Goal: Transaction & Acquisition: Obtain resource

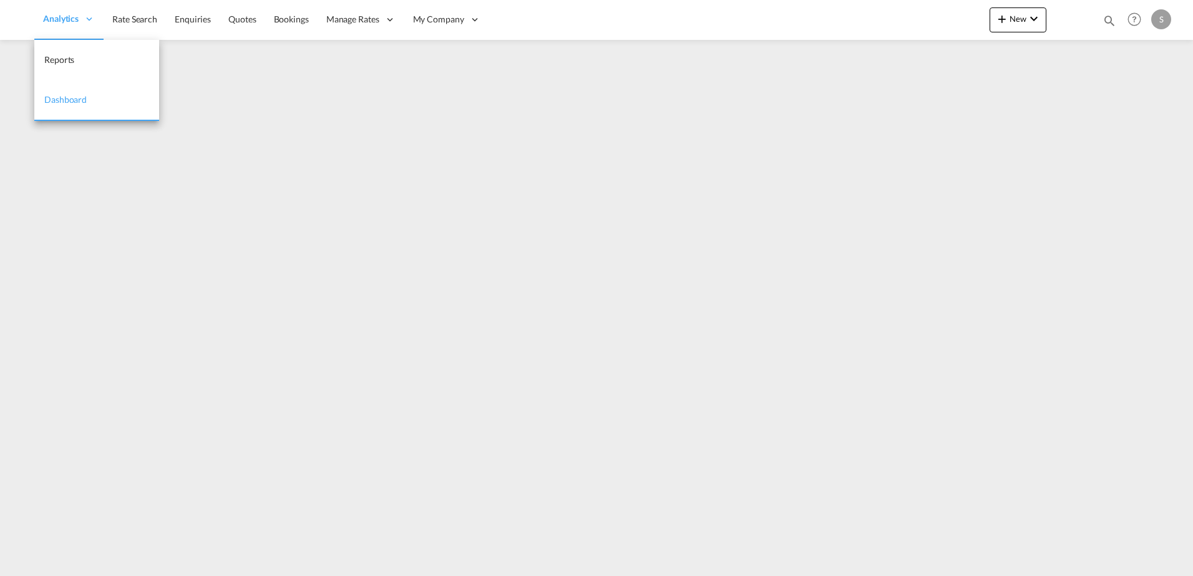
click at [79, 15] on span "Analytics" at bounding box center [61, 18] width 36 height 12
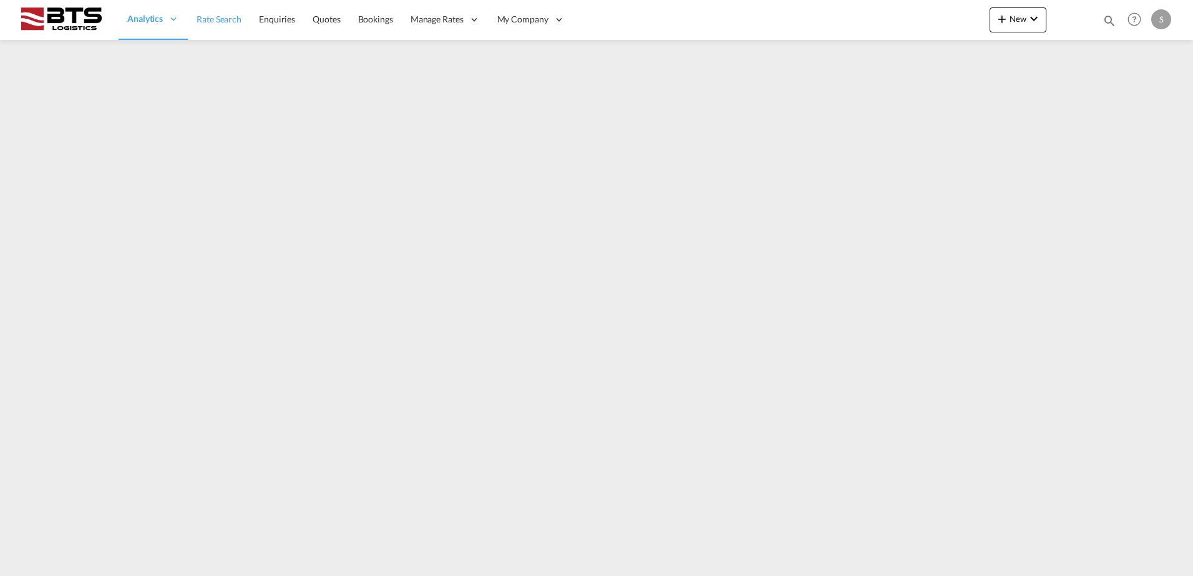
click at [213, 18] on span "Rate Search" at bounding box center [219, 19] width 45 height 11
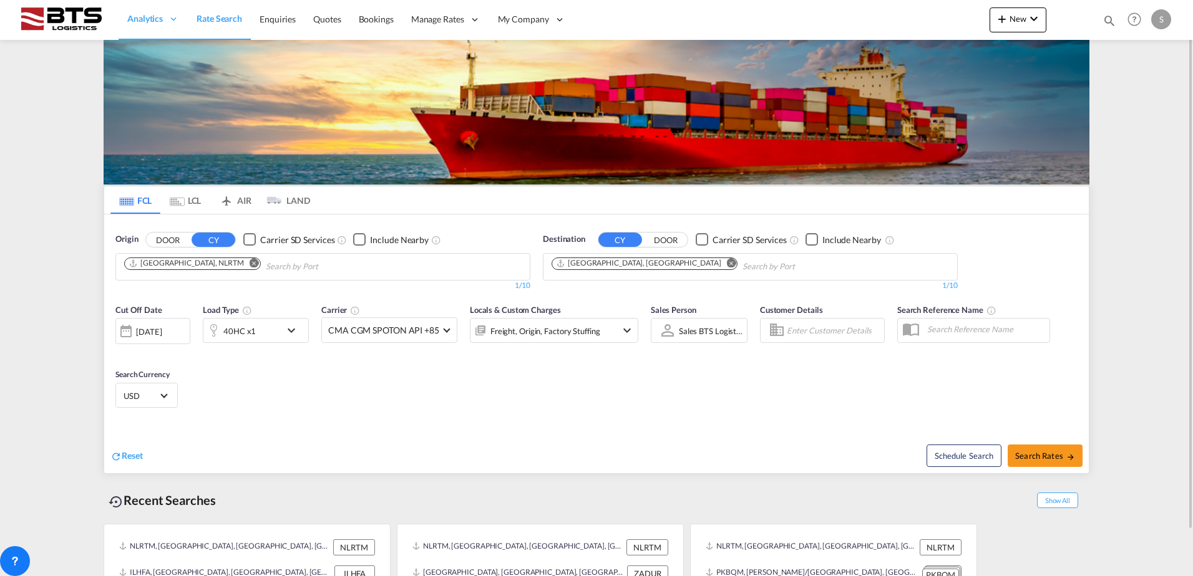
click at [727, 261] on md-icon "Remove" at bounding box center [731, 262] width 9 height 9
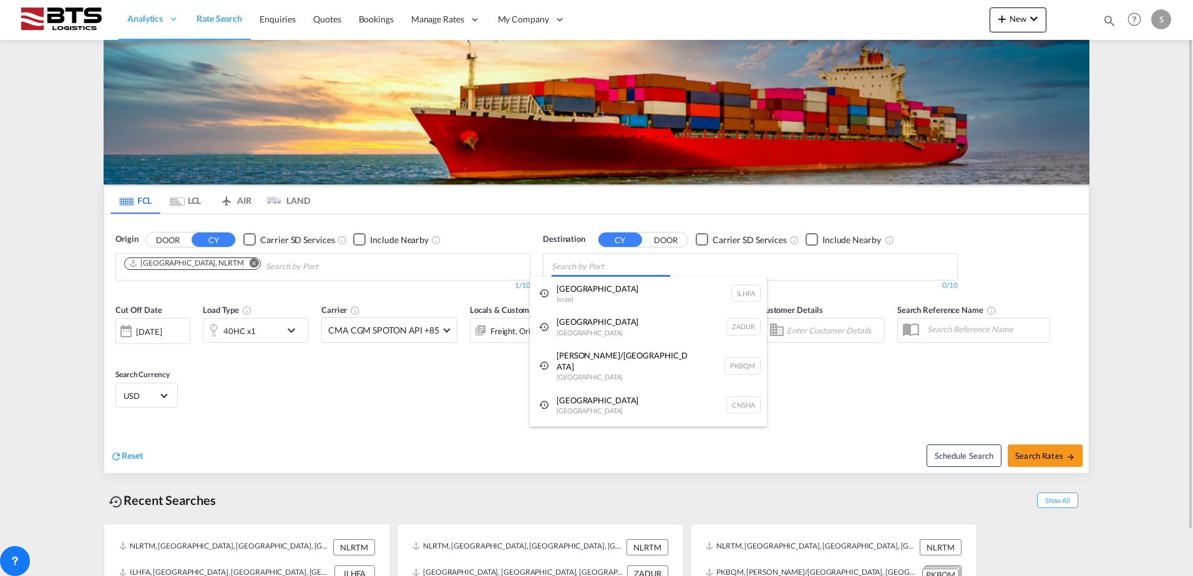
click at [594, 266] on body "Analytics Reports Dashboard Rate Search Enquiries Quotes Bookings" at bounding box center [596, 288] width 1193 height 576
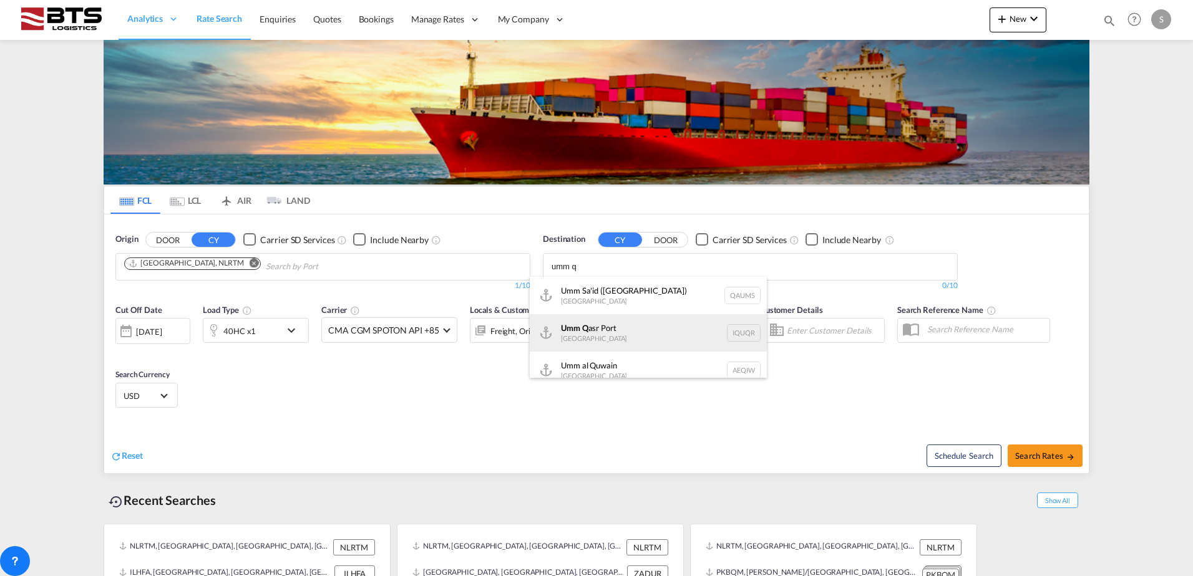
type input "umm q"
click at [606, 323] on div "Umm Q asr [GEOGRAPHIC_DATA] [GEOGRAPHIC_DATA]" at bounding box center [648, 332] width 237 height 37
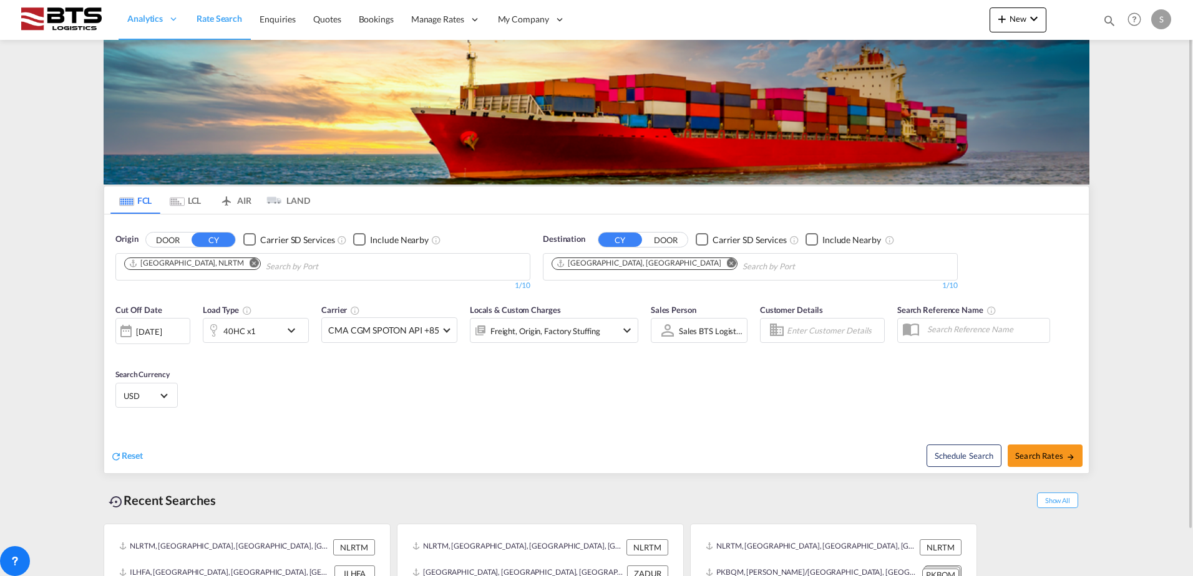
click at [291, 333] on md-icon "icon-chevron-down" at bounding box center [294, 330] width 21 height 15
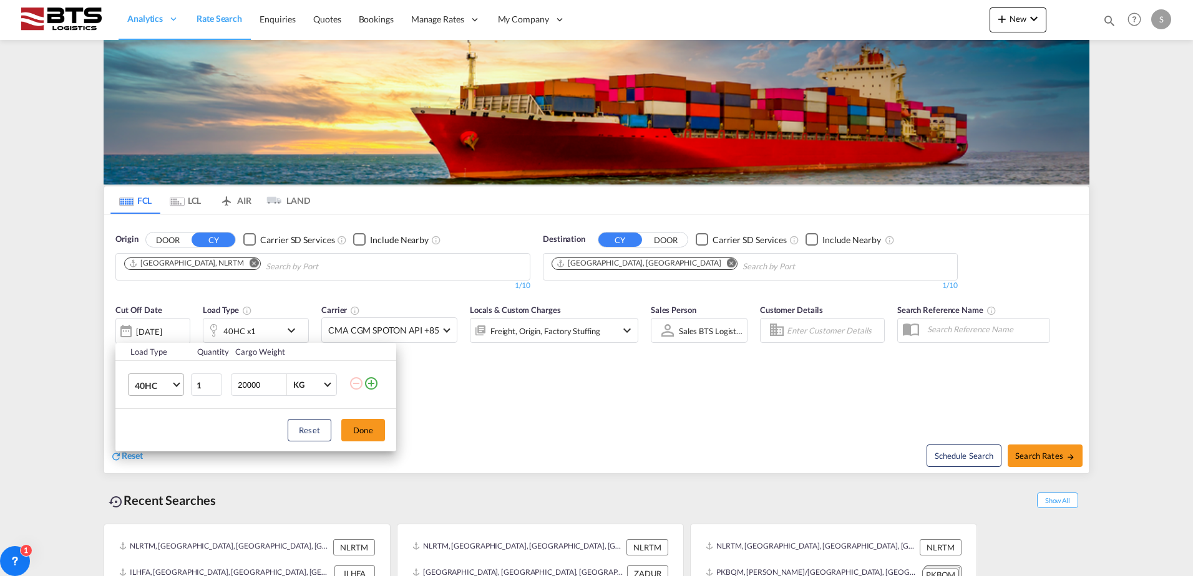
click at [180, 380] on md-select-value "40HC" at bounding box center [159, 384] width 50 height 21
click at [157, 327] on md-option "20GP" at bounding box center [167, 326] width 85 height 30
click at [379, 431] on button "Done" at bounding box center [363, 430] width 44 height 22
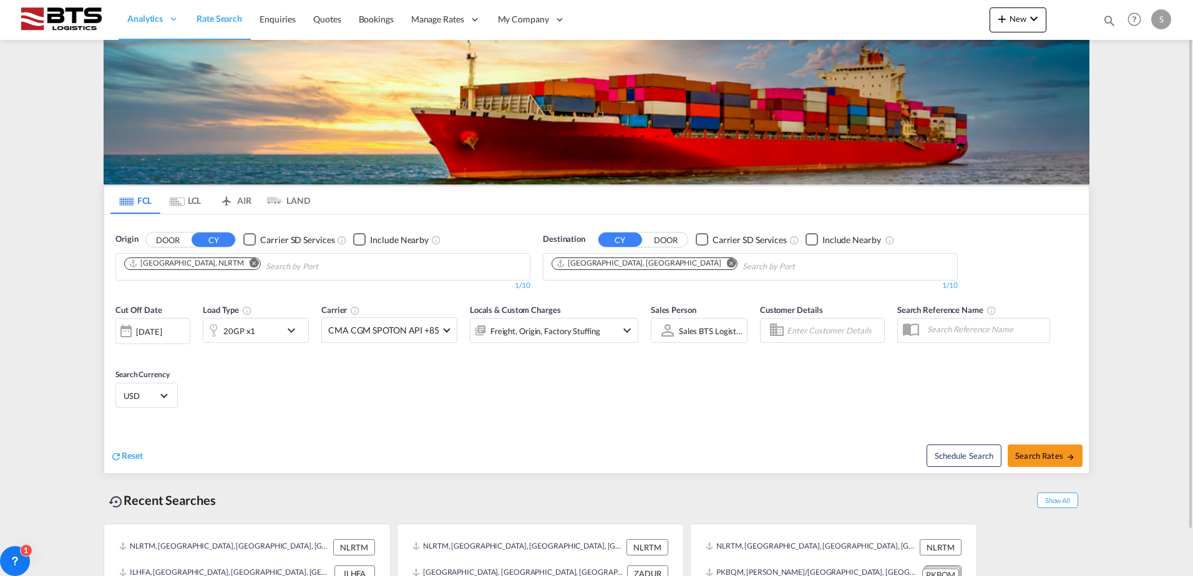
click at [487, 401] on div "Cut Off Date [DATE] [DATE] Load Type 20GP x1 Carrier CMA CGM SPOTON API +85 Onl…" at bounding box center [596, 359] width 984 height 122
click at [1027, 456] on span "Search Rates" at bounding box center [1045, 456] width 60 height 10
type input "NLRTM to IQUQR / [DATE]"
